Goal: Task Accomplishment & Management: Complete application form

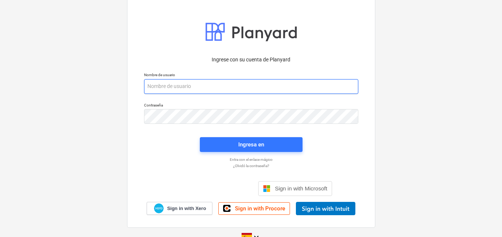
click at [176, 85] on input "email" at bounding box center [251, 86] width 214 height 15
paste input "[EMAIL_ADDRESS][DOMAIN_NAME]"
type input "[EMAIL_ADDRESS][DOMAIN_NAME]"
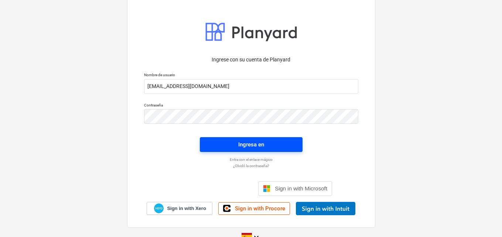
click at [248, 145] on div "Ingresa en" at bounding box center [251, 145] width 26 height 10
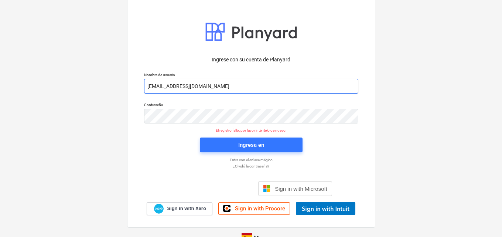
click at [145, 86] on input "[EMAIL_ADDRESS][DOMAIN_NAME]" at bounding box center [251, 86] width 214 height 15
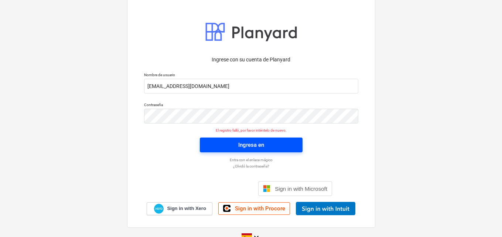
click at [252, 142] on div "Ingresa en" at bounding box center [251, 145] width 26 height 10
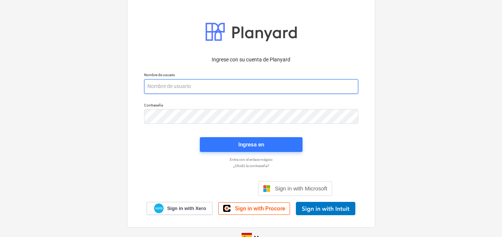
click at [151, 88] on input "email" at bounding box center [251, 86] width 214 height 15
paste input "[EMAIL_ADDRESS][DOMAIN_NAME]"
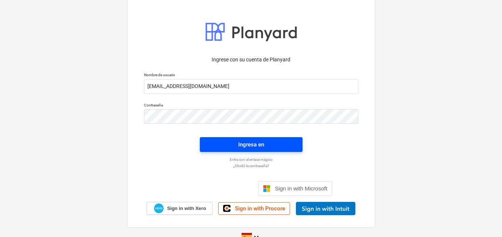
click at [231, 143] on span "Ingresa en" at bounding box center [251, 145] width 85 height 10
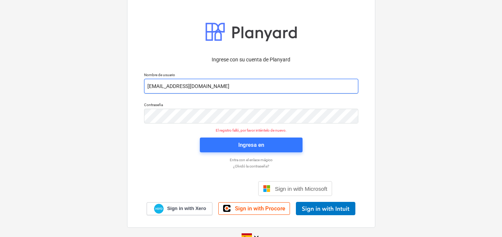
drag, startPoint x: 146, startPoint y: 85, endPoint x: 151, endPoint y: 93, distance: 9.9
click at [146, 86] on input "[EMAIL_ADDRESS][DOMAIN_NAME]" at bounding box center [251, 86] width 214 height 15
type input "[EMAIL_ADDRESS][DOMAIN_NAME]"
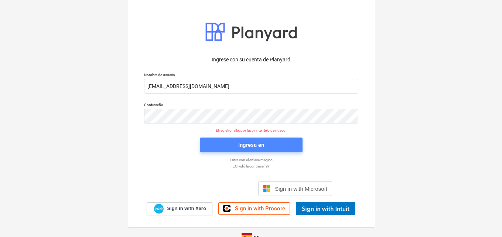
click at [244, 149] on div "Ingresa en" at bounding box center [251, 145] width 26 height 10
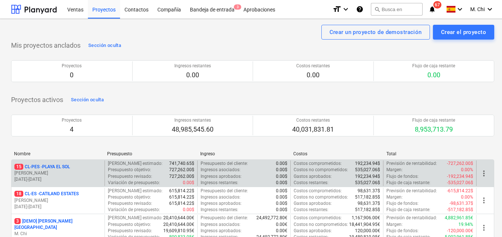
click at [48, 170] on p "[PERSON_NAME]" at bounding box center [57, 173] width 87 height 6
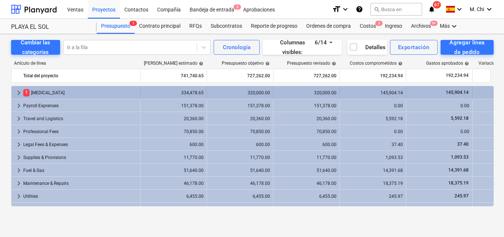
click at [36, 95] on div "1 [MEDICAL_DATA]" at bounding box center [80, 93] width 114 height 12
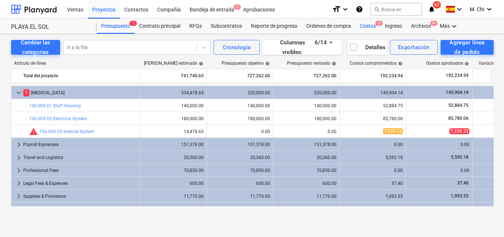
click at [362, 27] on div "Costos 3" at bounding box center [368, 26] width 25 height 15
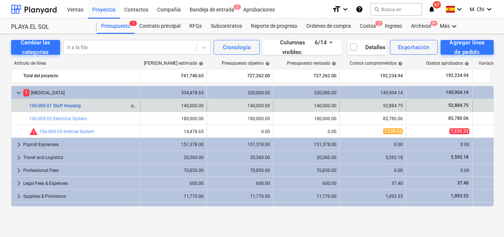
click at [62, 107] on link "106-009.01 Staff Housing" at bounding box center [55, 105] width 52 height 5
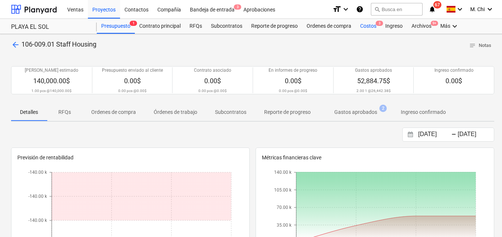
click at [373, 28] on div "Costos 3" at bounding box center [368, 26] width 25 height 15
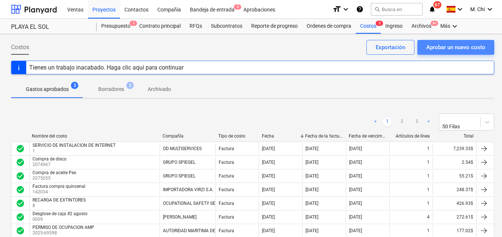
click at [443, 48] on div "Aprobar un nuevo costo" at bounding box center [455, 47] width 59 height 10
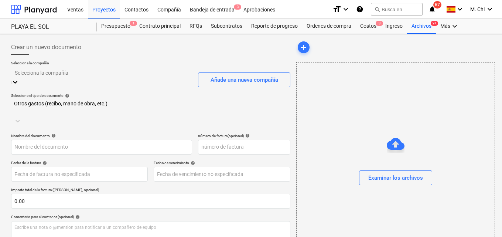
click at [47, 75] on div at bounding box center [102, 72] width 174 height 8
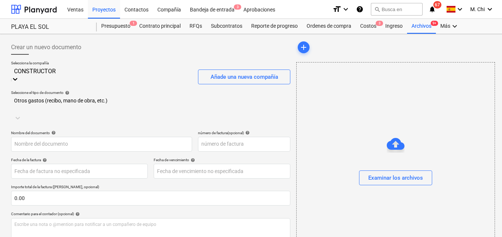
type input "CONSTRUCTORA"
click at [86, 236] on div "CONSTRUCTORA G&G INGENIEROS, S.A.," at bounding box center [251, 240] width 502 height 6
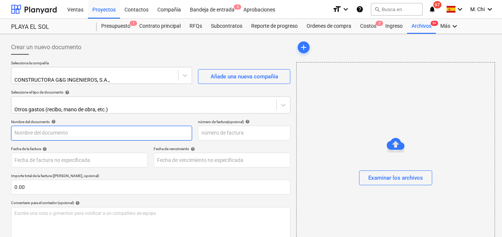
click at [61, 129] on input "text" at bounding box center [101, 133] width 181 height 15
drag, startPoint x: 79, startPoint y: 130, endPoint x: 83, endPoint y: 133, distance: 5.0
click at [83, 131] on input "CONSTRUCCION [PERSON_NAME] HOUSE" at bounding box center [101, 133] width 181 height 15
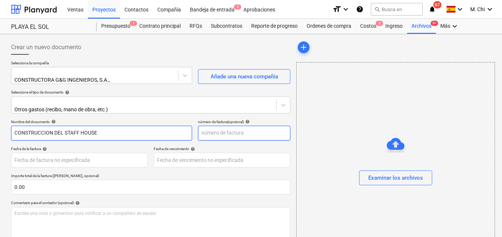
type input "CONSTRUCCION DEL STAFF HOUSE"
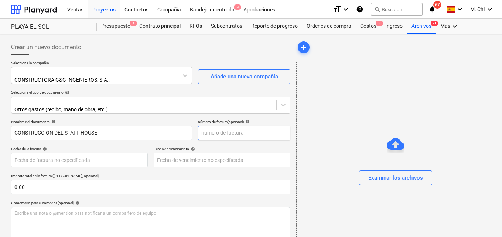
click at [213, 131] on input "text" at bounding box center [244, 133] width 92 height 15
type input "3"
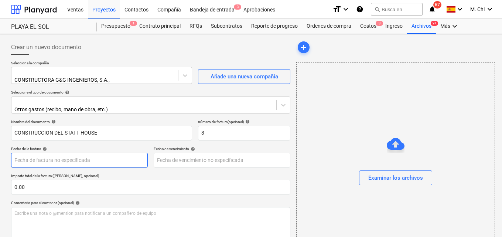
click at [40, 156] on body "Ventas Proyectos Contactos Compañía Bandeja de entrada 3 Aprobaciones format_si…" at bounding box center [251, 118] width 502 height 237
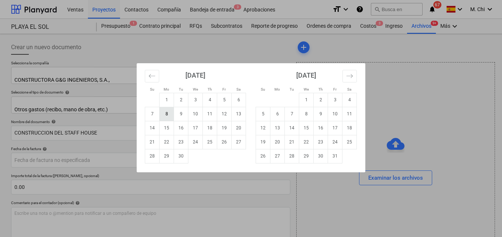
click at [165, 114] on td "8" at bounding box center [167, 114] width 14 height 14
type input "[DATE]"
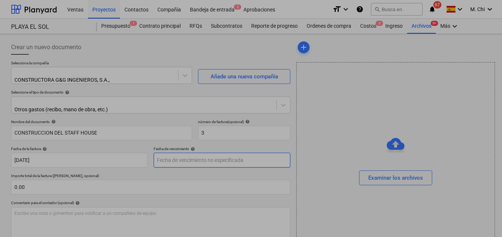
click at [186, 155] on body "Ventas Proyectos Contactos Compañía Bandeja de entrada 3 Aprobaciones format_si…" at bounding box center [251, 118] width 502 height 237
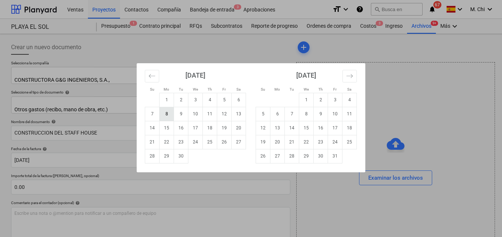
click at [166, 113] on td "8" at bounding box center [167, 114] width 14 height 14
type input "[DATE]"
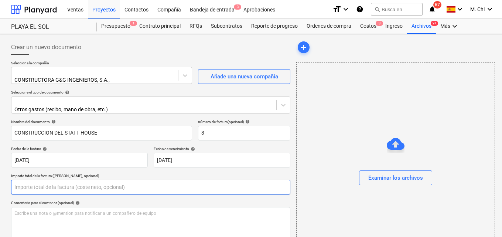
click at [40, 184] on input "text" at bounding box center [150, 186] width 279 height 15
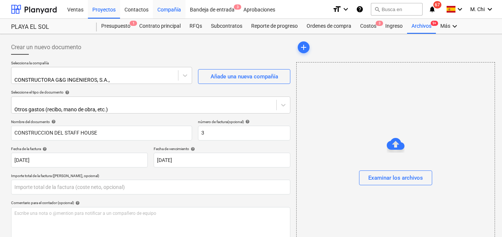
type input "0.00"
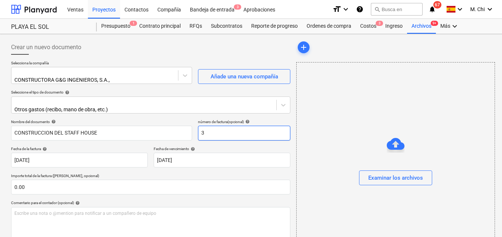
click at [207, 128] on input "3" at bounding box center [244, 133] width 92 height 15
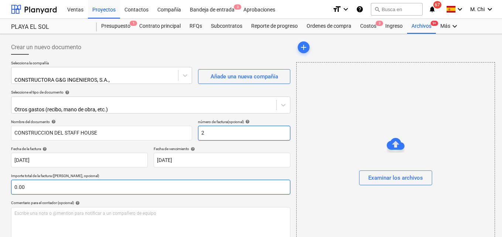
type input "2"
click at [53, 185] on input "text" at bounding box center [150, 186] width 279 height 15
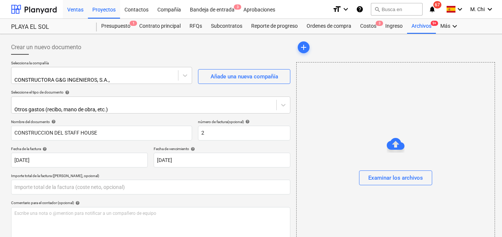
type input "0.00"
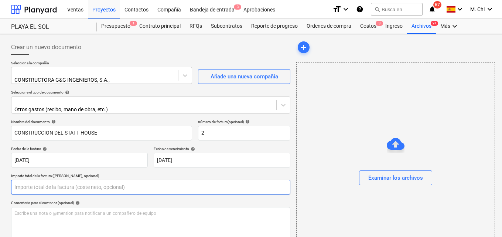
click at [48, 185] on input "text" at bounding box center [150, 186] width 279 height 15
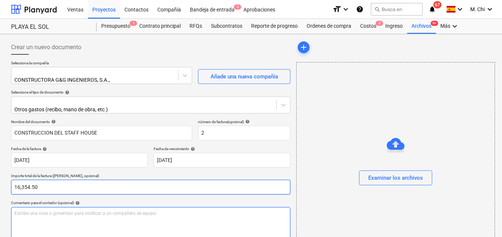
scroll to position [74, 0]
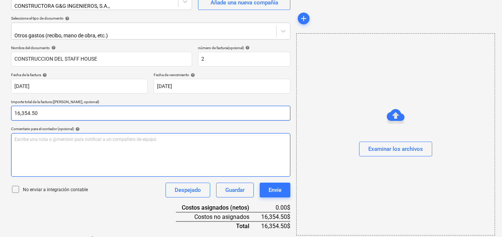
type input "16,354.50"
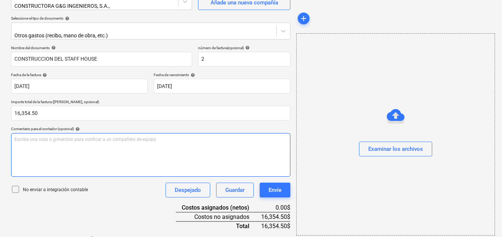
click at [40, 136] on p "Escribe una nota o @mention para notificar a un compañero de equipo ﻿" at bounding box center [150, 139] width 272 height 6
drag, startPoint x: 91, startPoint y: 157, endPoint x: 88, endPoint y: 149, distance: 9.3
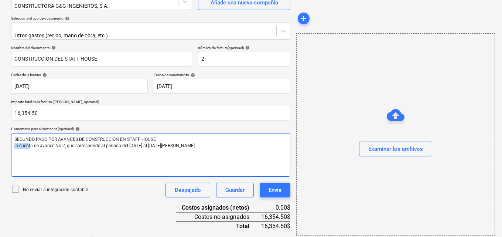
drag, startPoint x: 31, startPoint y: 141, endPoint x: 13, endPoint y: 143, distance: 18.2
click at [13, 143] on div "SEGUNDO PAGO POR AVANCES DE CONSTRUCCION EN STAFF HOUSE la cuenta de avance No.…" at bounding box center [150, 155] width 279 height 44
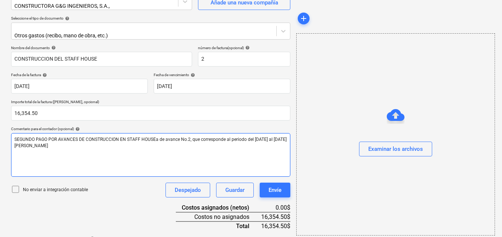
click at [154, 137] on span "SEGUNDO PAGO POR AVANCES DE CONSTRUCCION EN STAFF HOUSEa de avance No.2, que co…" at bounding box center [150, 142] width 272 height 11
click at [156, 137] on span "SEGUNDO PAGO POR AVANCES DE CONSTRUCCION EN STAFF HOUSE a de avance No.2, que c…" at bounding box center [144, 142] width 260 height 11
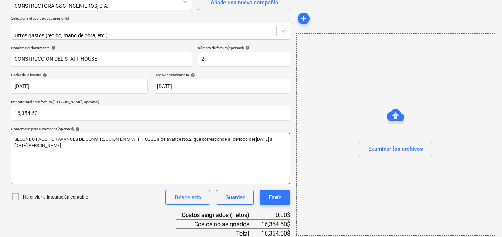
click at [158, 137] on span "SEGUNDO PAGO POR AVANCES DE CONSTRUCCION EN STAFF HOUSE a de avance No.2, que c…" at bounding box center [144, 142] width 260 height 11
drag, startPoint x: 155, startPoint y: 134, endPoint x: 164, endPoint y: 136, distance: 8.7
click at [164, 137] on span "SEGUNDO PAGO POR AVANCES DE CONSTRUCCION EN STAFF HOUSE a de avance No.2, que c…" at bounding box center [144, 142] width 260 height 11
drag, startPoint x: 159, startPoint y: 145, endPoint x: 165, endPoint y: 152, distance: 9.4
click at [166, 155] on p "﻿" at bounding box center [150, 158] width 272 height 6
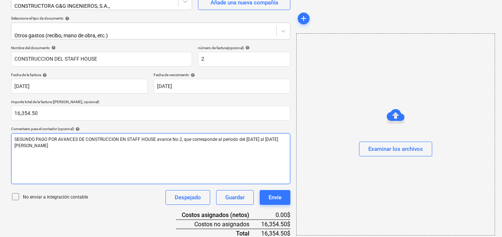
click at [155, 137] on span "SEGUNDO PAGO POR AVANCES DE CONSTRUCCION EN STAFF HOUSE avance No.2, que corres…" at bounding box center [146, 142] width 264 height 11
click at [13, 142] on div "SEGUNDO PAGO POR AVANCES DE CONSTRUCCION EN STAFF HOUSE avance No.2, que corres…" at bounding box center [150, 158] width 279 height 51
click at [168, 137] on span "SEGUNDO PAGO POR AVANCES DE CONSTRUCCION EN STAFF HOUSE avance No.2, que corres…" at bounding box center [145, 142] width 263 height 11
click at [163, 137] on span "SEGUNDO PAGO POR AVANCES DE CONSTRUCCION EN STAFF HOUSE CUENTA DE AVANCE N0. 2,…" at bounding box center [148, 142] width 268 height 11
click at [156, 137] on span "SEGUNDO PAGO POR AVANCES DE CONSTRUCCION EN STAFF HOUSE CUENTA DE AVANCE N0. 2,…" at bounding box center [144, 142] width 261 height 11
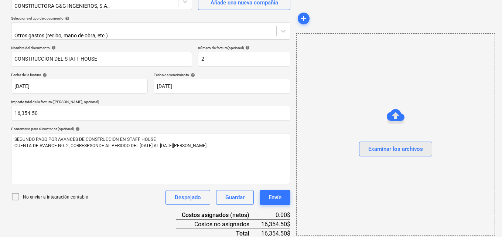
click at [398, 152] on div "Examinar los archivos" at bounding box center [395, 149] width 55 height 10
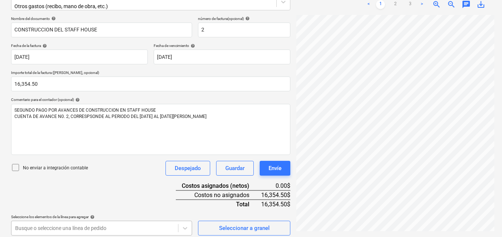
scroll to position [212, 0]
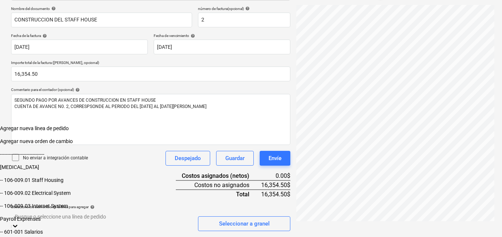
click at [41, 223] on body "Ventas Proyectos Contactos Compañía Bandeja de entrada 3 Aprobaciones format_si…" at bounding box center [251, 61] width 502 height 349
click at [64, 181] on div "-- 106-009.01 Staff Housing" at bounding box center [251, 180] width 502 height 6
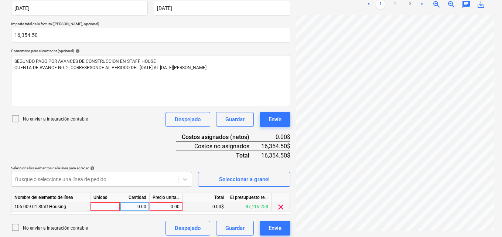
click at [107, 203] on div at bounding box center [105, 206] width 30 height 9
type input "1"
click at [133, 202] on div "0.00" at bounding box center [134, 206] width 23 height 9
type input "1"
click at [161, 202] on div "0.00" at bounding box center [165, 206] width 27 height 9
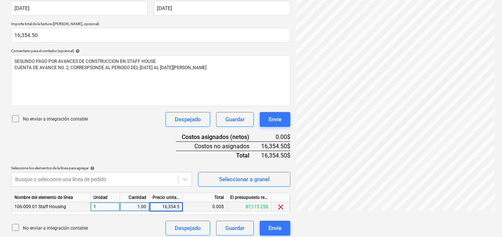
type input "16,354.50"
click at [327, 222] on div "Cuenta de Avan...pdf clear add sort < 1 2 3 > zoom_in zoom_out chat 0 save_alt" at bounding box center [395, 61] width 204 height 353
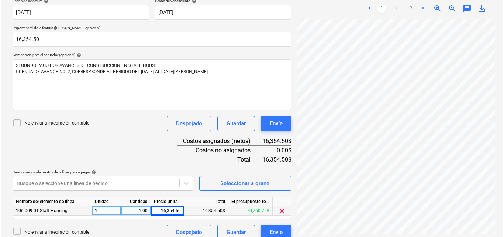
scroll to position [152, 0]
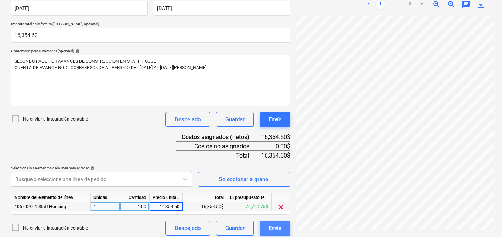
click at [278, 226] on div "Envíe" at bounding box center [274, 228] width 13 height 10
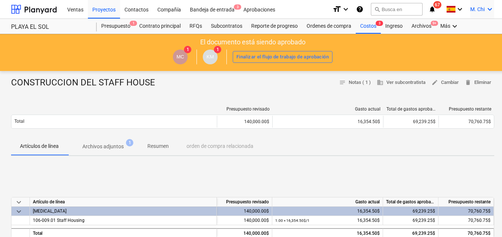
click at [491, 10] on icon "keyboard_arrow_down" at bounding box center [489, 9] width 9 height 9
click at [469, 47] on div "Desconecta." at bounding box center [480, 50] width 28 height 6
